Goal: Task Accomplishment & Management: Manage account settings

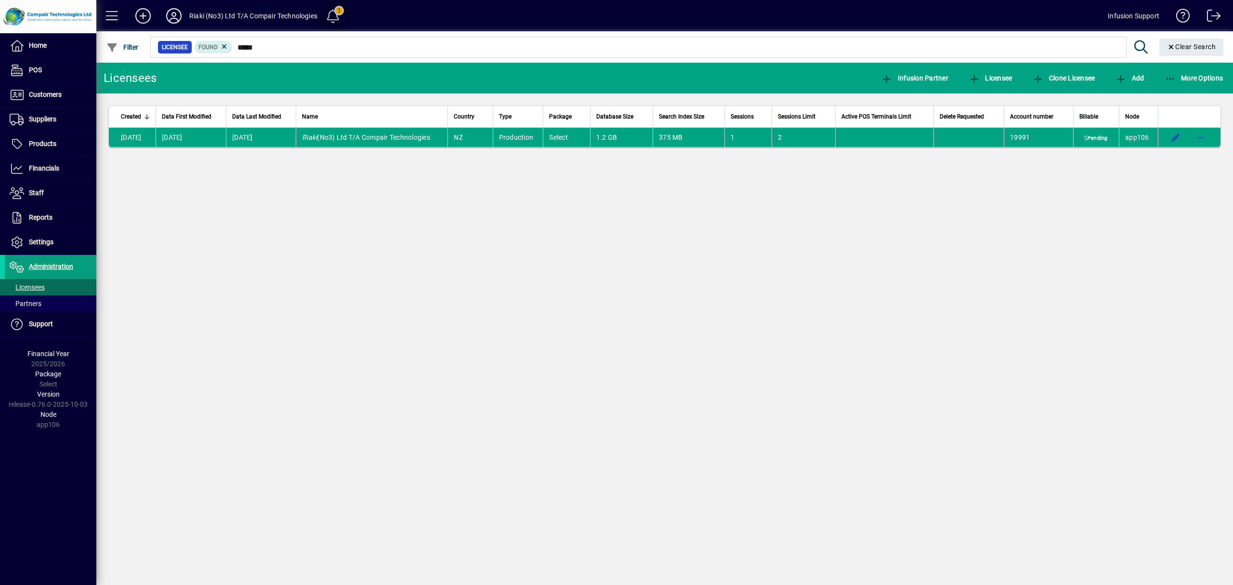
click at [338, 14] on span at bounding box center [333, 15] width 23 height 23
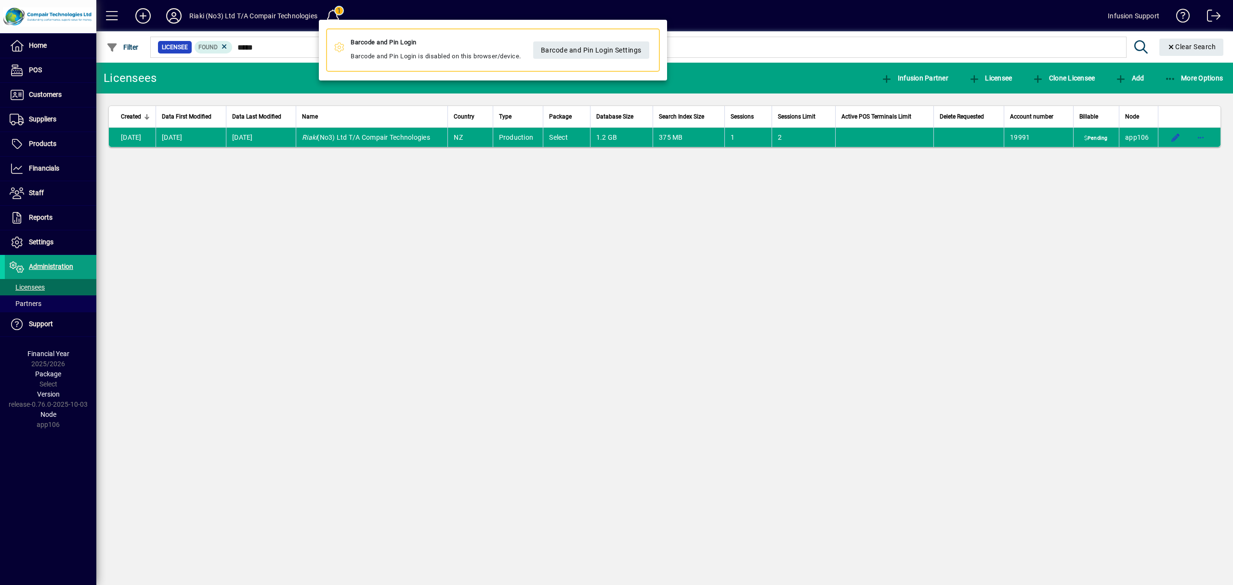
click at [452, 264] on div at bounding box center [616, 292] width 1233 height 585
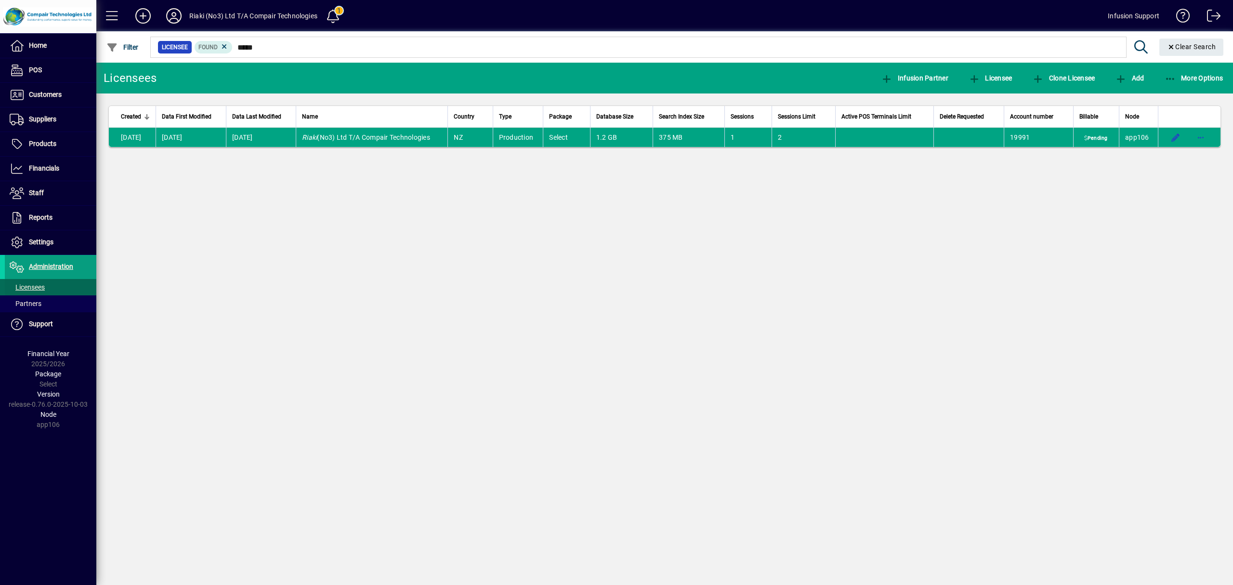
click at [38, 286] on span "Licensees" at bounding box center [27, 287] width 35 height 8
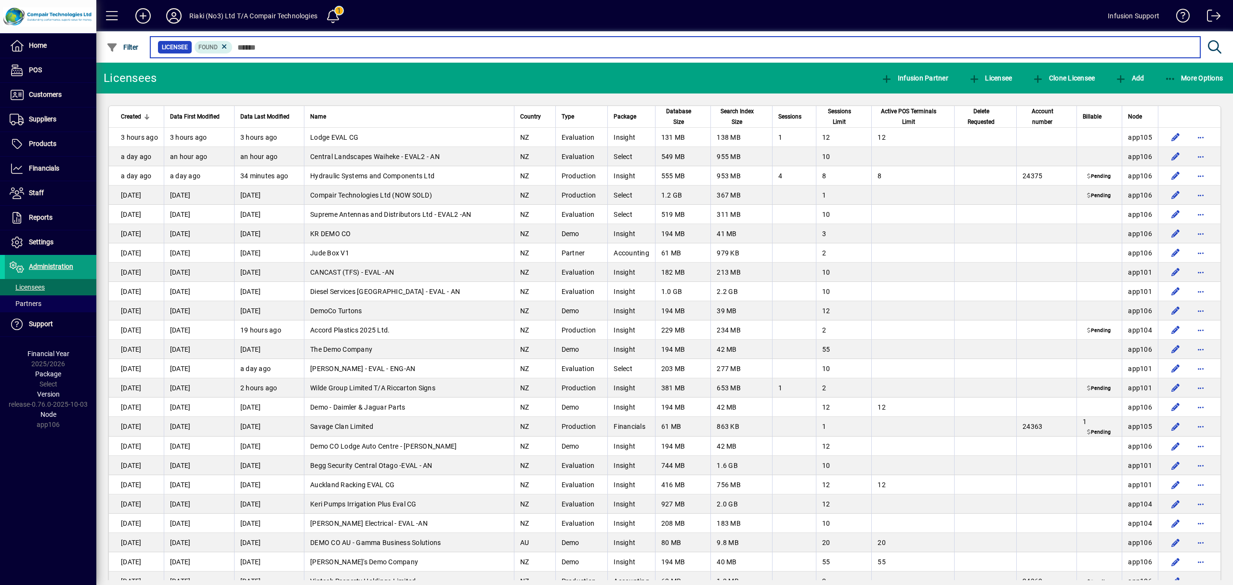
click at [248, 43] on input "text" at bounding box center [713, 46] width 960 height 13
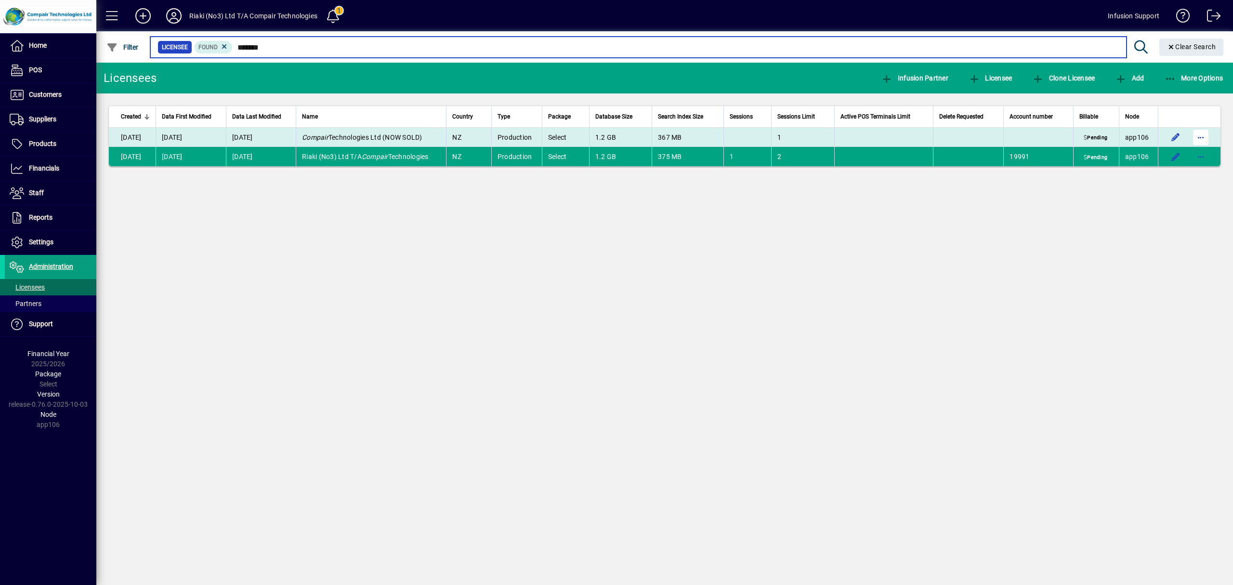
type input "*******"
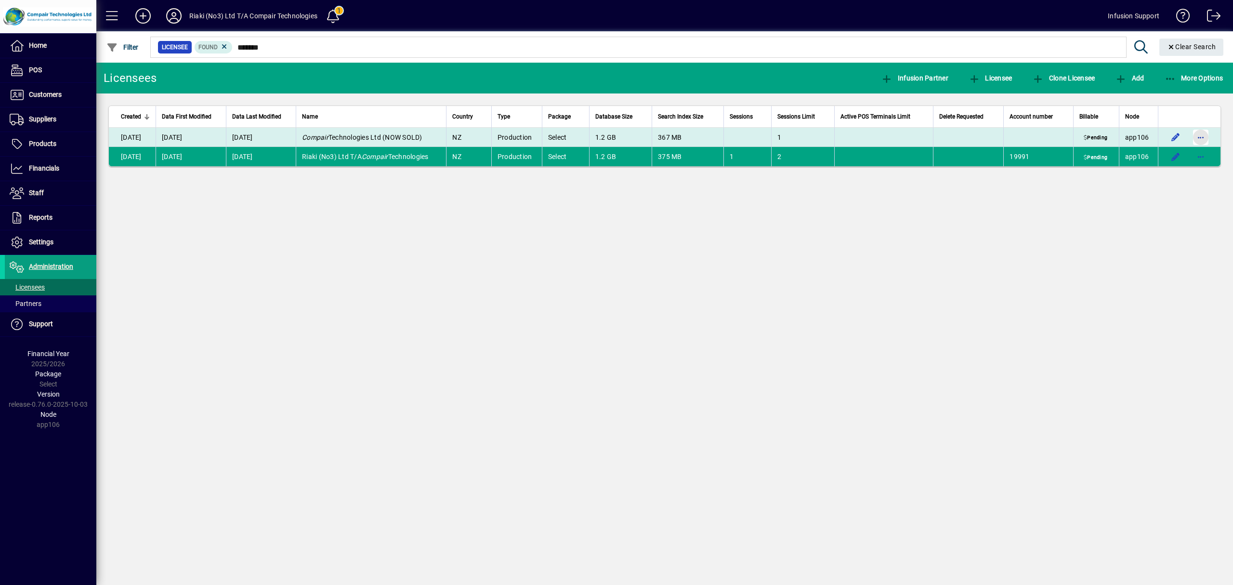
click at [1200, 138] on span "button" at bounding box center [1200, 137] width 23 height 23
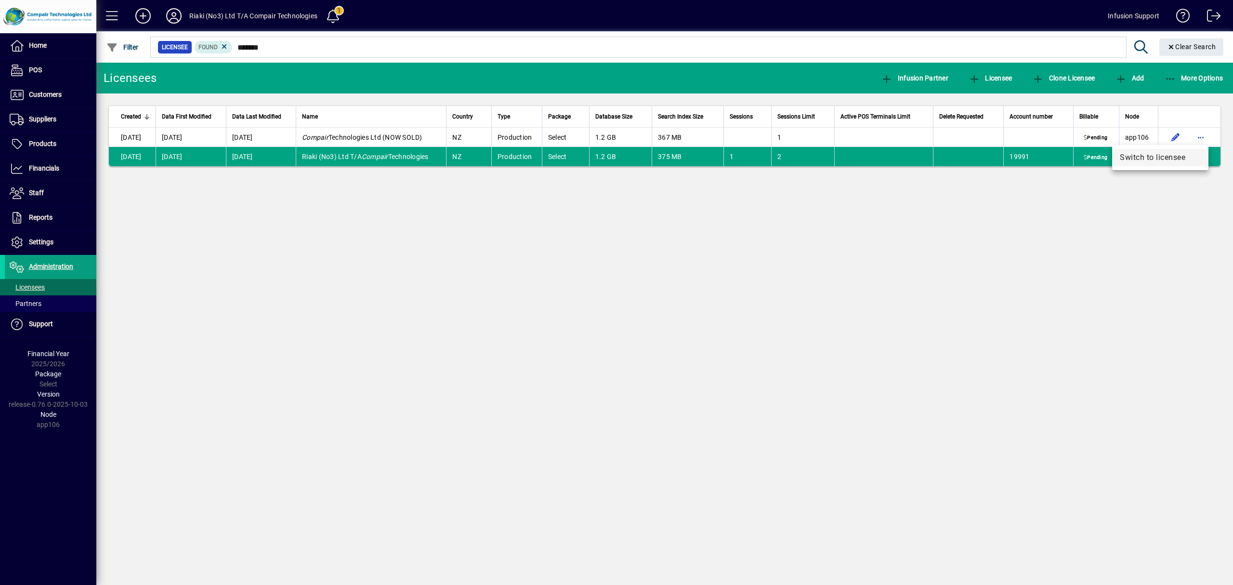
click at [1159, 158] on span "Switch to licensee" at bounding box center [1160, 158] width 81 height 12
